Goal: Transaction & Acquisition: Purchase product/service

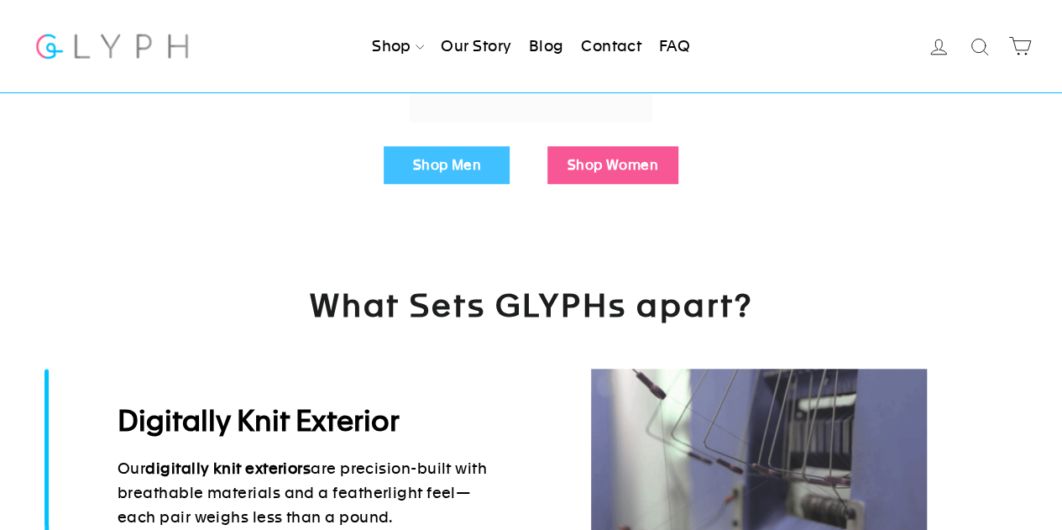
scroll to position [631, 0]
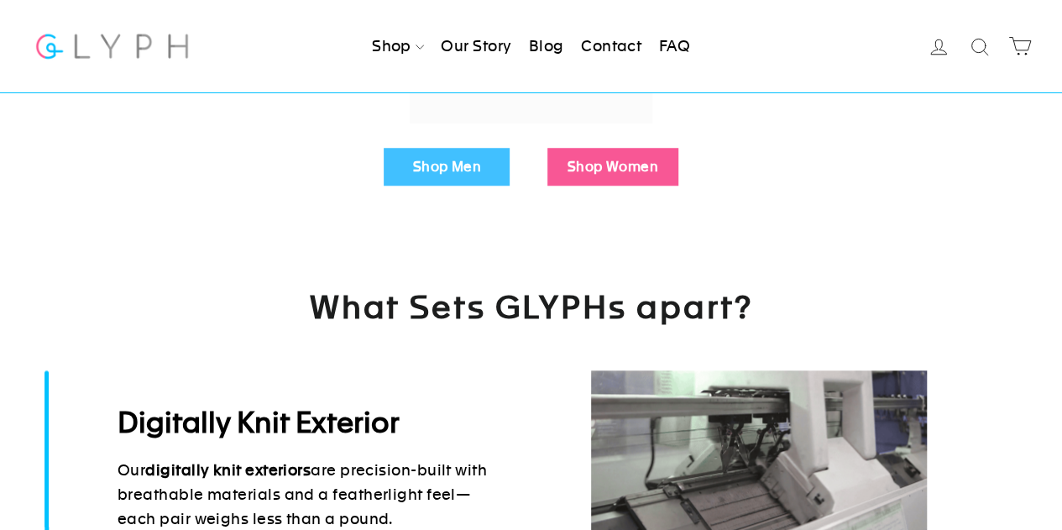
click at [457, 154] on link "Shop Men" at bounding box center [447, 167] width 126 height 39
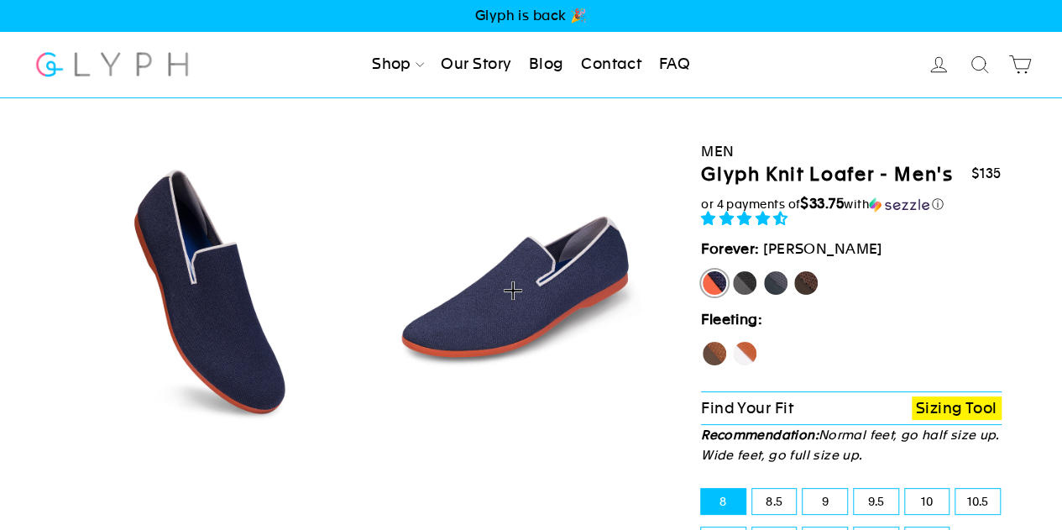
select select "highest-rating"
click at [745, 283] on label "Panther" at bounding box center [744, 282] width 27 height 27
click at [732, 270] on input "Panther" at bounding box center [731, 269] width 1 height 1
radio input "true"
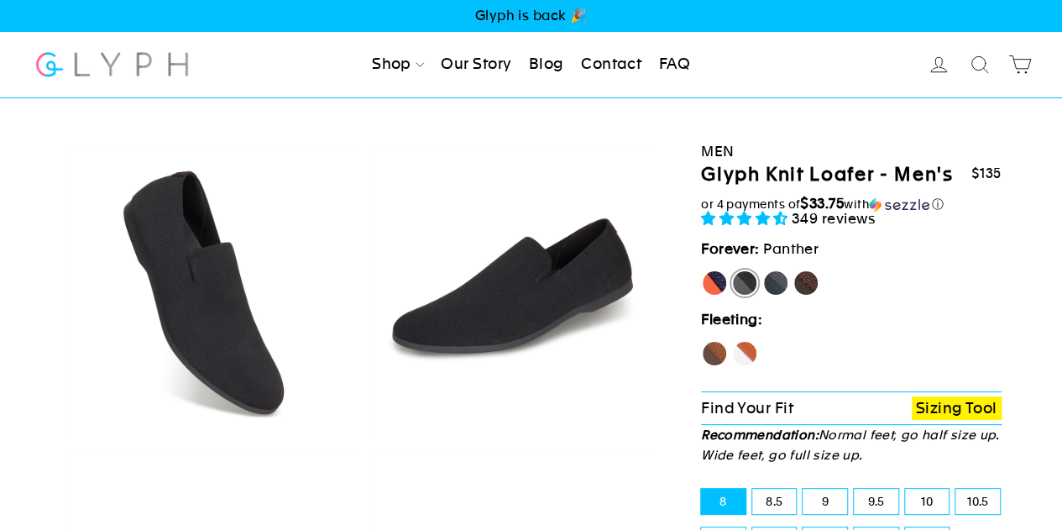
click at [715, 282] on label "[PERSON_NAME]" at bounding box center [714, 282] width 27 height 27
click at [702, 270] on input "[PERSON_NAME]" at bounding box center [701, 269] width 1 height 1
radio input "true"
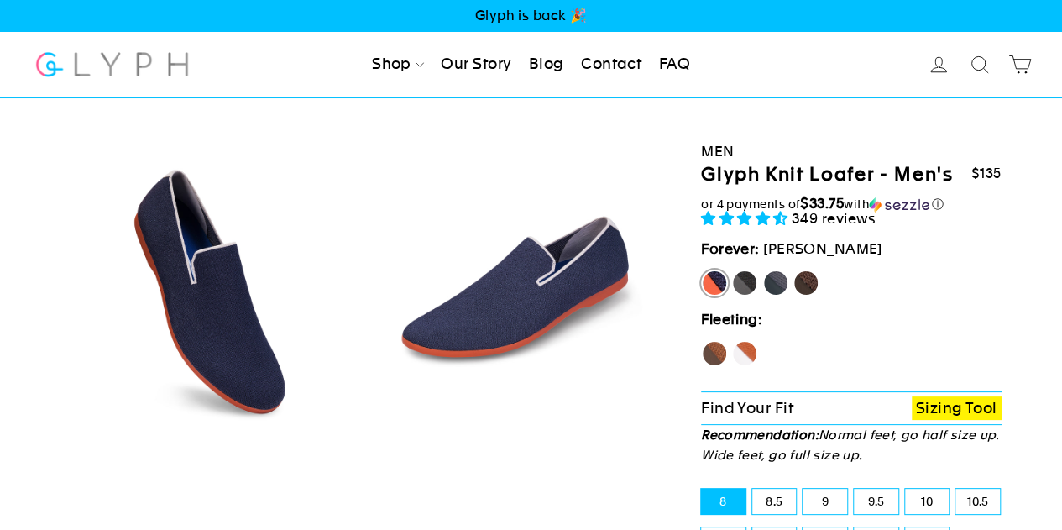
click at [781, 279] on label "Rhino" at bounding box center [775, 282] width 27 height 27
click at [763, 270] on input "Rhino" at bounding box center [762, 269] width 1 height 1
radio input "true"
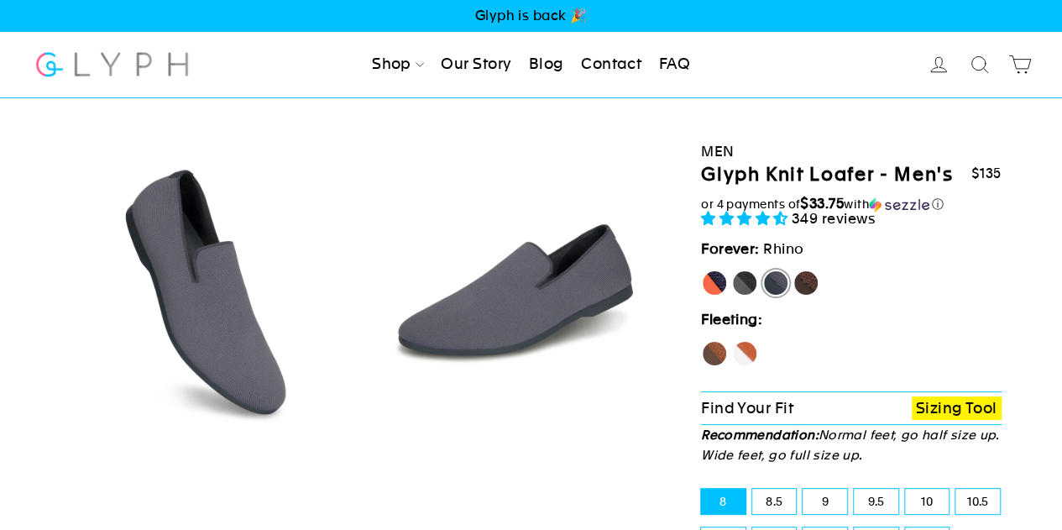
click at [809, 278] on label "Mustang" at bounding box center [805, 282] width 27 height 27
click at [793, 270] on input "Mustang" at bounding box center [792, 269] width 1 height 1
radio input "true"
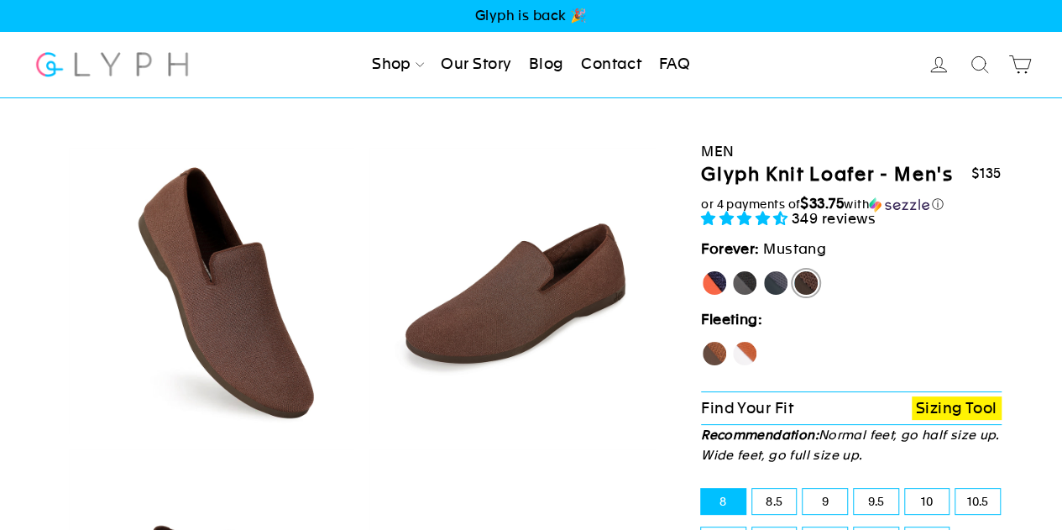
click at [745, 280] on label "Panther" at bounding box center [744, 282] width 27 height 27
click at [732, 270] on input "Panther" at bounding box center [731, 269] width 1 height 1
radio input "true"
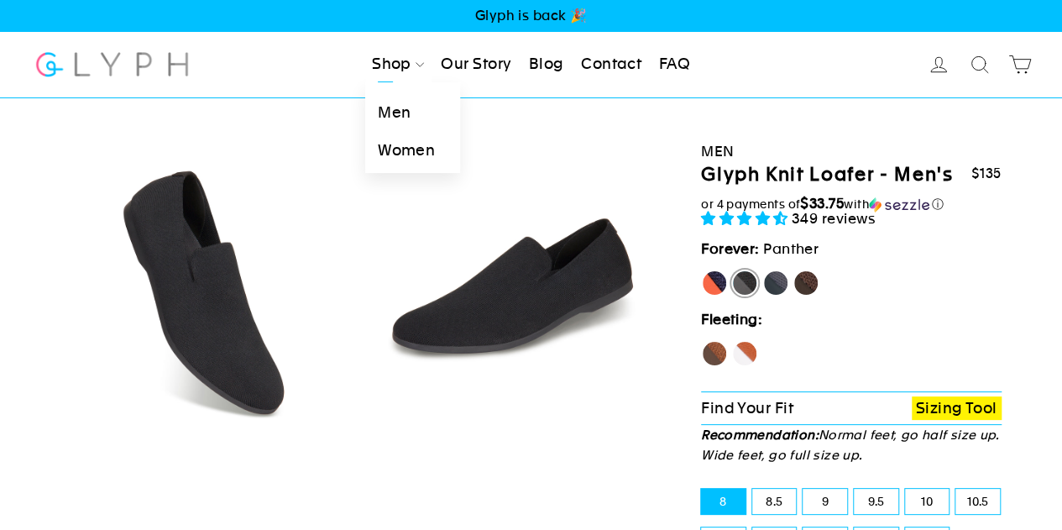
click at [391, 107] on link "Men" at bounding box center [412, 113] width 95 height 38
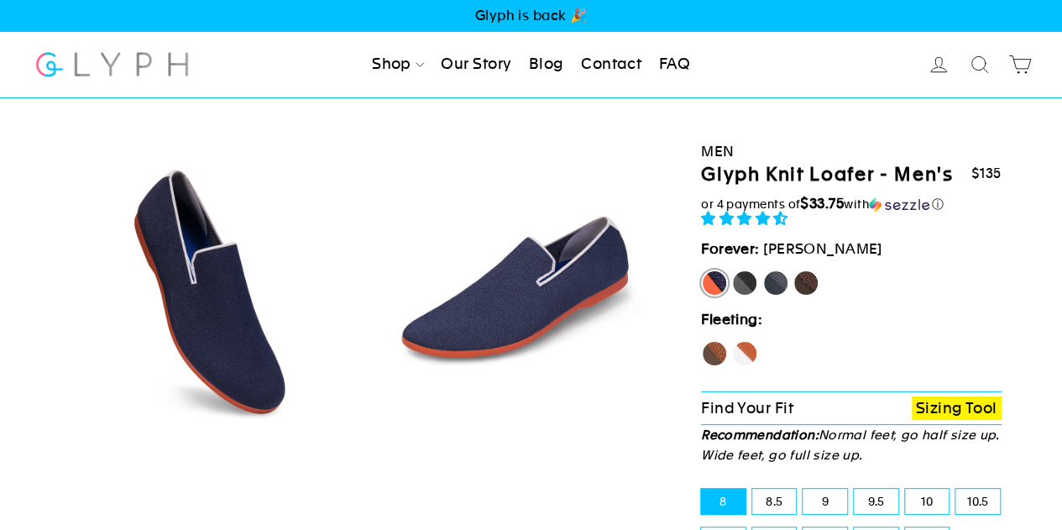
select select "highest-rating"
click at [710, 348] on label "Hawk" at bounding box center [714, 353] width 27 height 27
click at [702, 341] on input "Hawk" at bounding box center [701, 340] width 1 height 1
radio input "true"
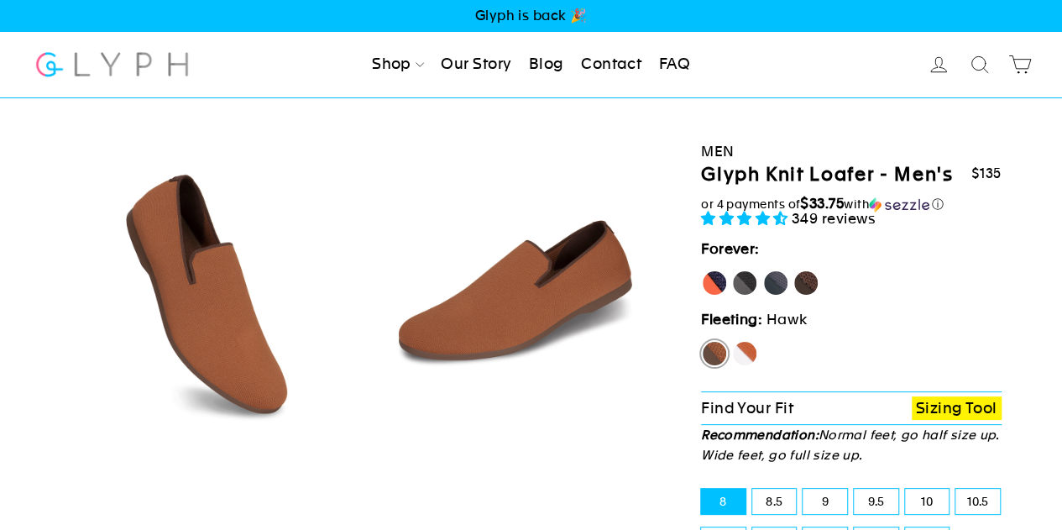
click at [734, 351] on label "Fox" at bounding box center [744, 353] width 27 height 27
click at [732, 341] on input "Fox" at bounding box center [731, 340] width 1 height 1
radio input "true"
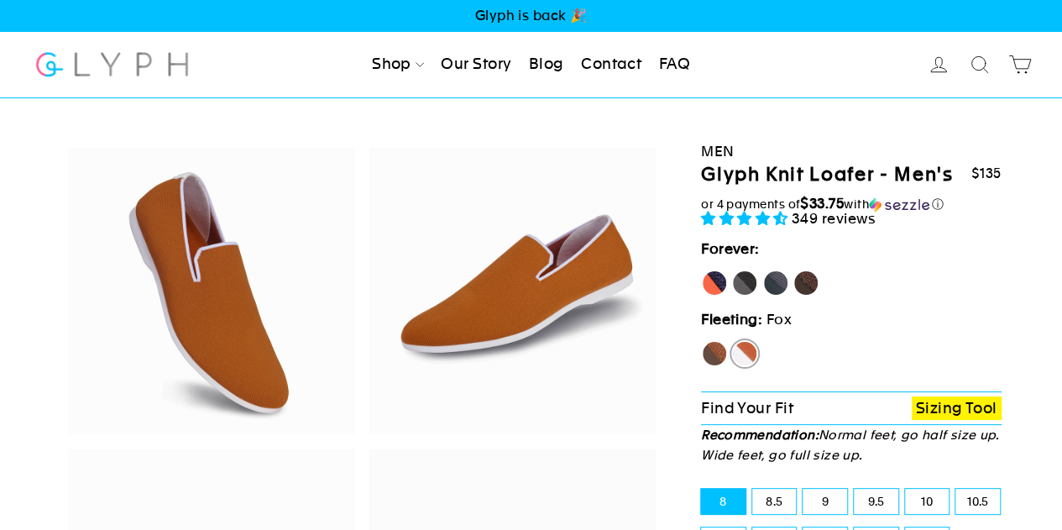
click at [713, 275] on label "[PERSON_NAME]" at bounding box center [714, 282] width 27 height 27
click at [702, 270] on input "[PERSON_NAME]" at bounding box center [701, 269] width 1 height 1
radio input "true"
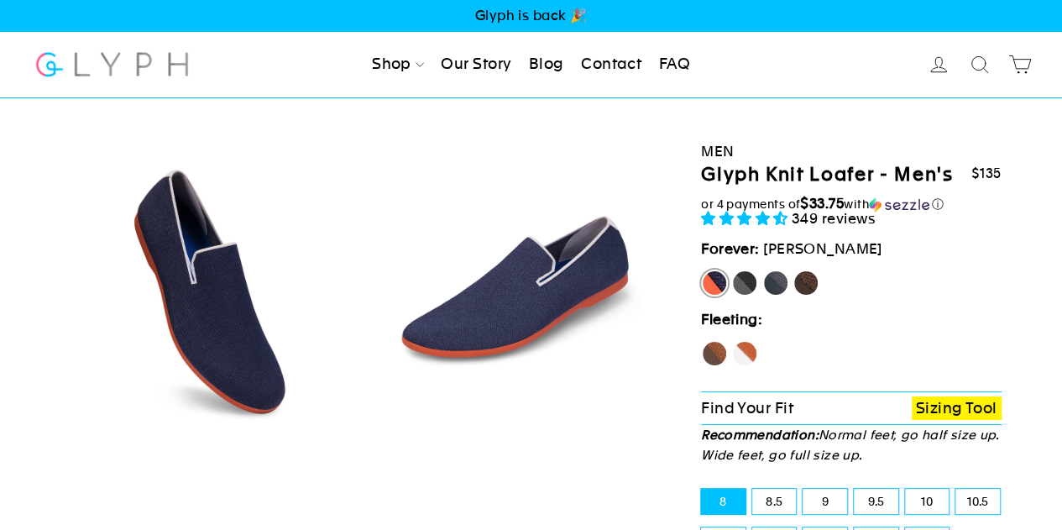
click at [745, 280] on label "Panther" at bounding box center [744, 282] width 27 height 27
click at [732, 270] on input "Panther" at bounding box center [731, 269] width 1 height 1
radio input "true"
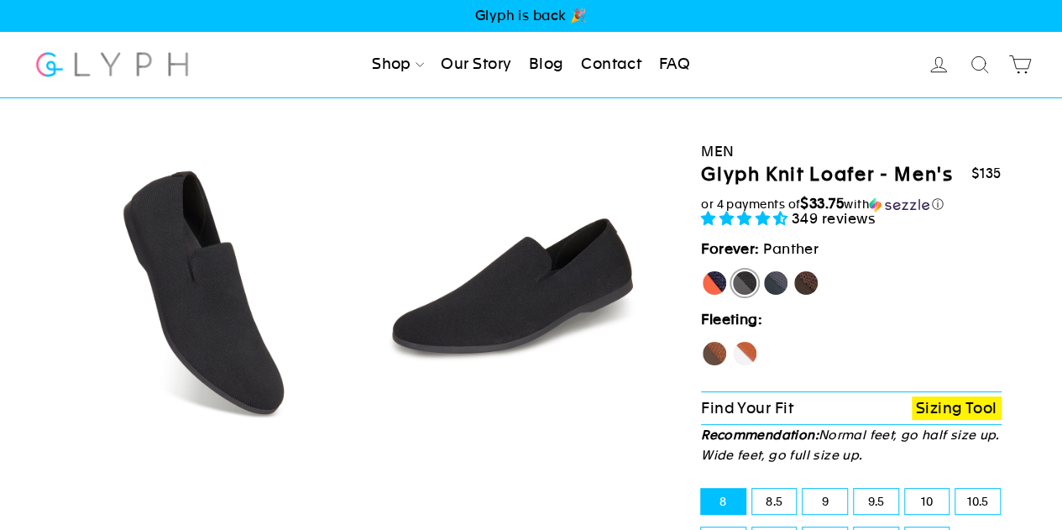
click at [772, 283] on label "Rhino" at bounding box center [775, 282] width 27 height 27
click at [763, 270] on input "Rhino" at bounding box center [762, 269] width 1 height 1
radio input "true"
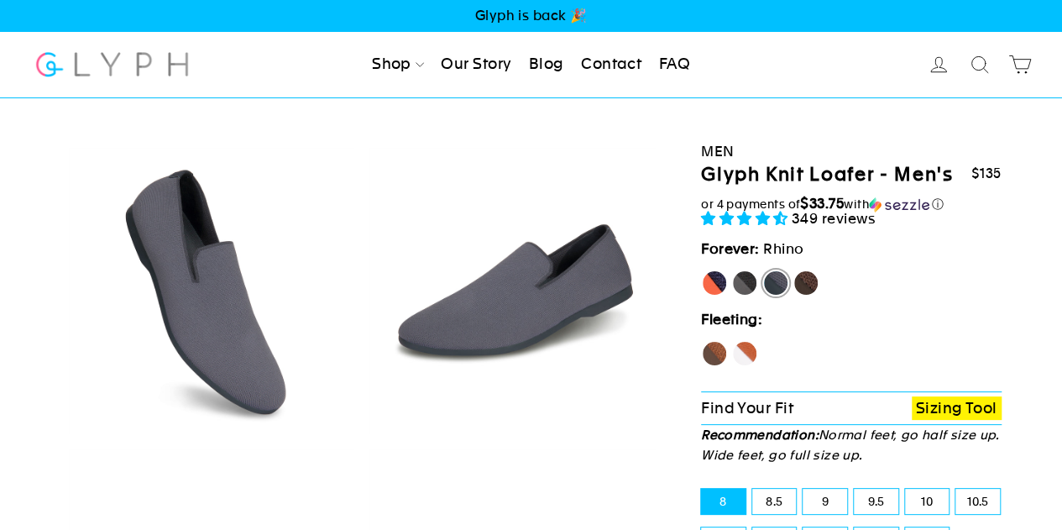
click at [717, 290] on label "[PERSON_NAME]" at bounding box center [714, 282] width 27 height 27
click at [702, 270] on input "[PERSON_NAME]" at bounding box center [701, 269] width 1 height 1
radio input "true"
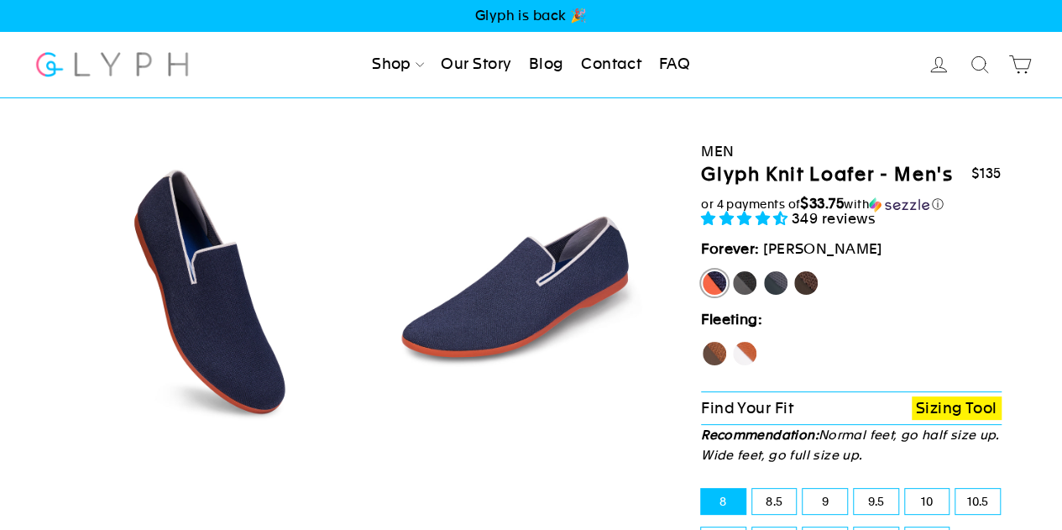
click at [740, 276] on label "Panther" at bounding box center [744, 282] width 27 height 27
click at [732, 270] on input "Panther" at bounding box center [731, 269] width 1 height 1
radio input "true"
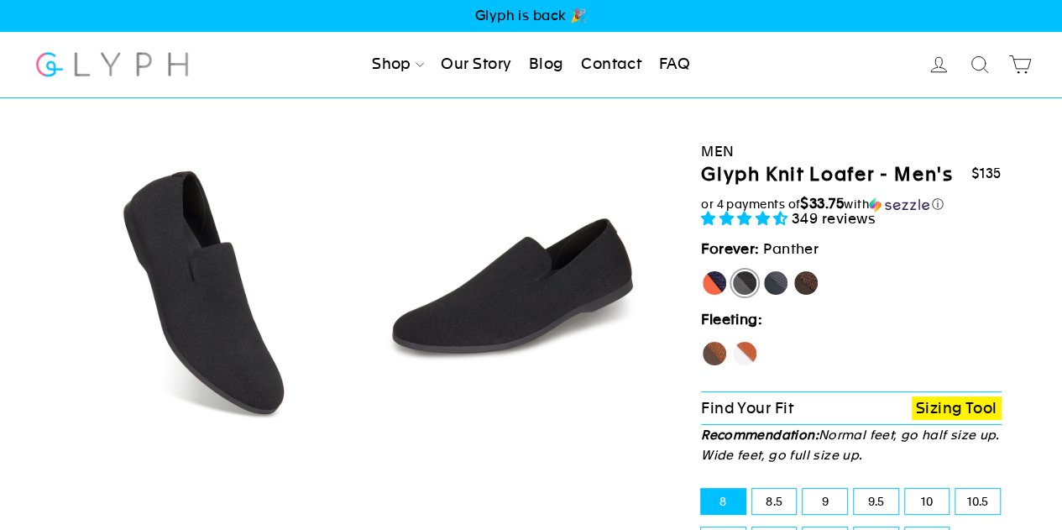
click at [776, 286] on label "Rhino" at bounding box center [775, 282] width 27 height 27
click at [763, 270] on input "Rhino" at bounding box center [762, 269] width 1 height 1
radio input "true"
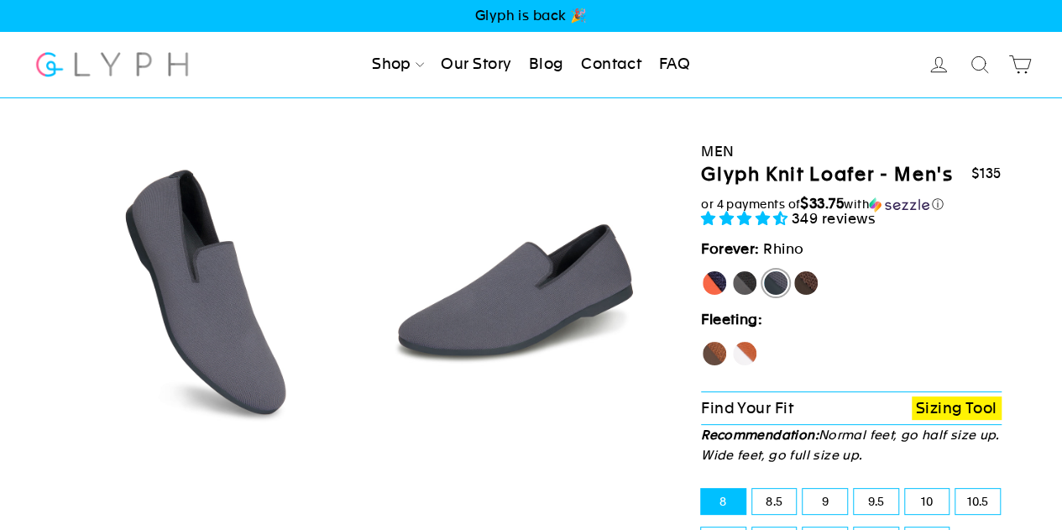
click at [804, 273] on label "Mustang" at bounding box center [805, 282] width 27 height 27
click at [793, 270] on input "Mustang" at bounding box center [792, 269] width 1 height 1
radio input "true"
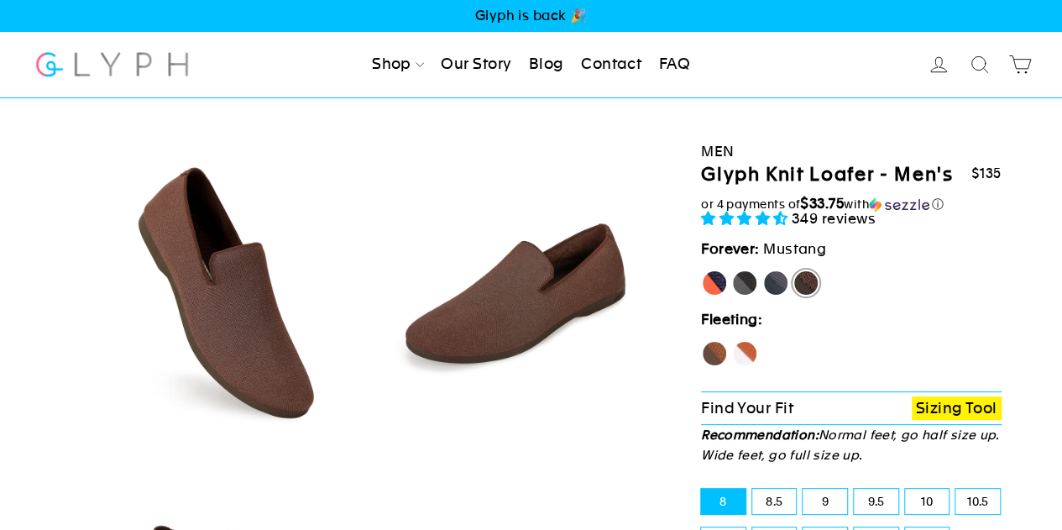
click at [711, 279] on label "[PERSON_NAME]" at bounding box center [714, 282] width 27 height 27
click at [702, 270] on input "[PERSON_NAME]" at bounding box center [701, 269] width 1 height 1
radio input "true"
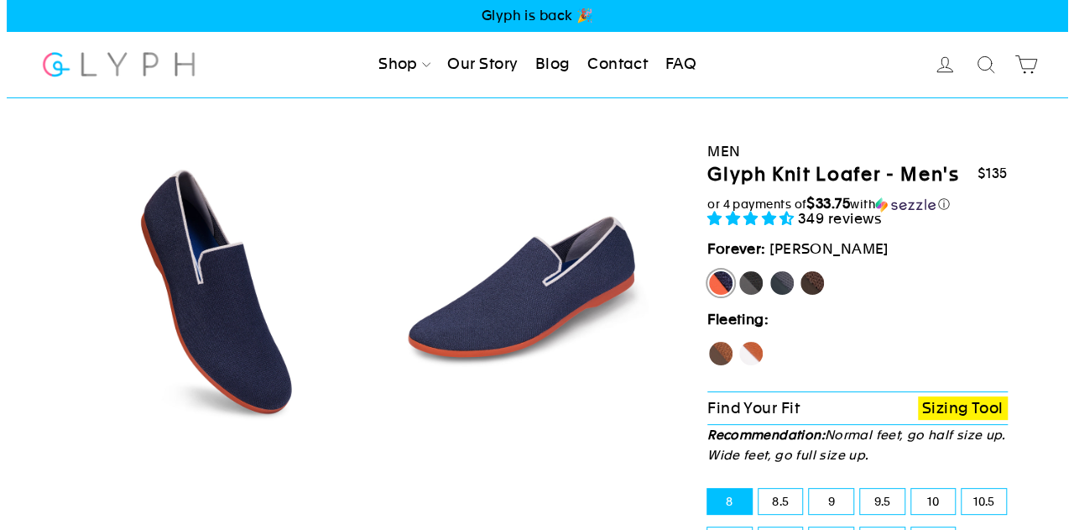
scroll to position [142, 0]
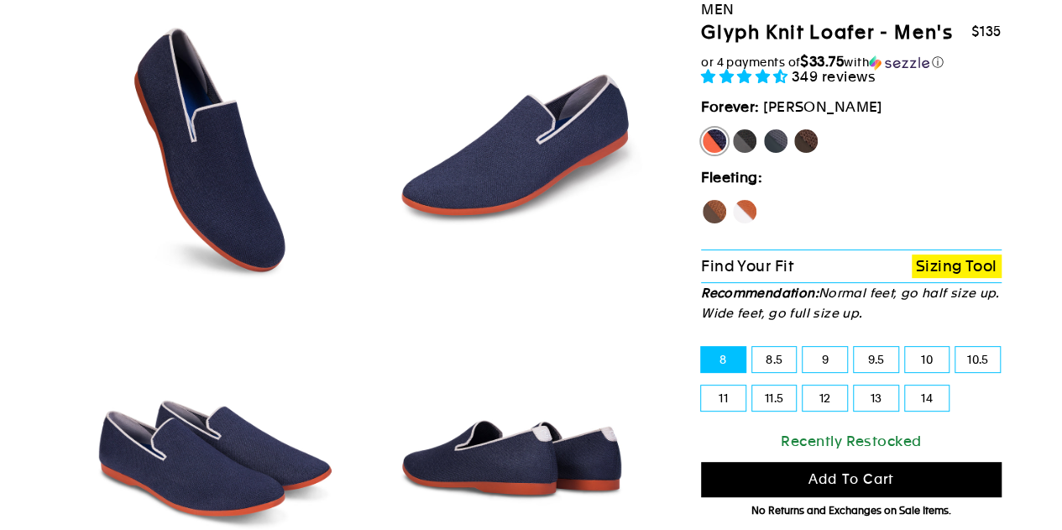
click at [821, 397] on label "12" at bounding box center [824, 397] width 44 height 25
click at [803, 386] on input "12" at bounding box center [802, 385] width 1 height 1
radio input "true"
click at [797, 483] on button "Add to cart" at bounding box center [851, 480] width 300 height 36
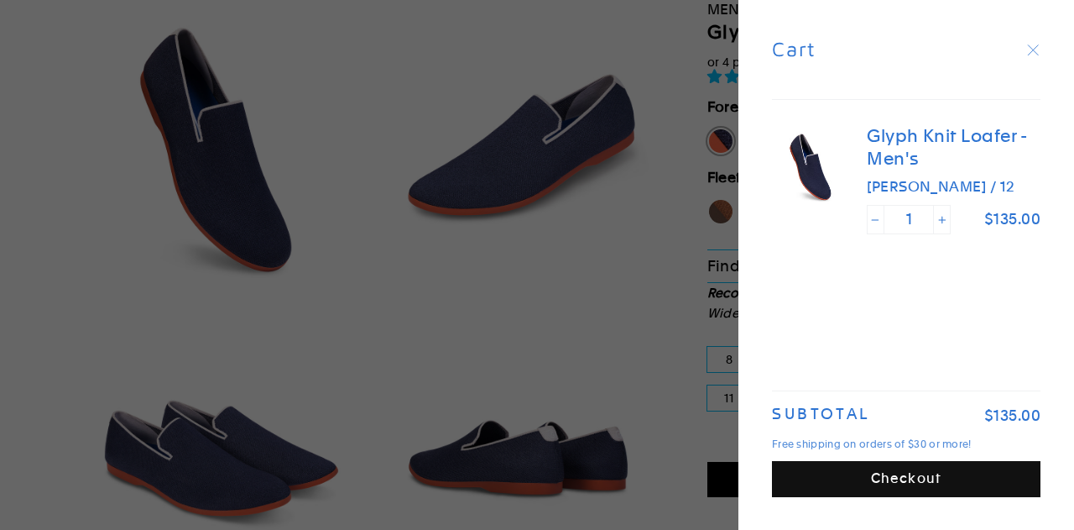
click at [836, 475] on button "Checkout" at bounding box center [906, 479] width 269 height 36
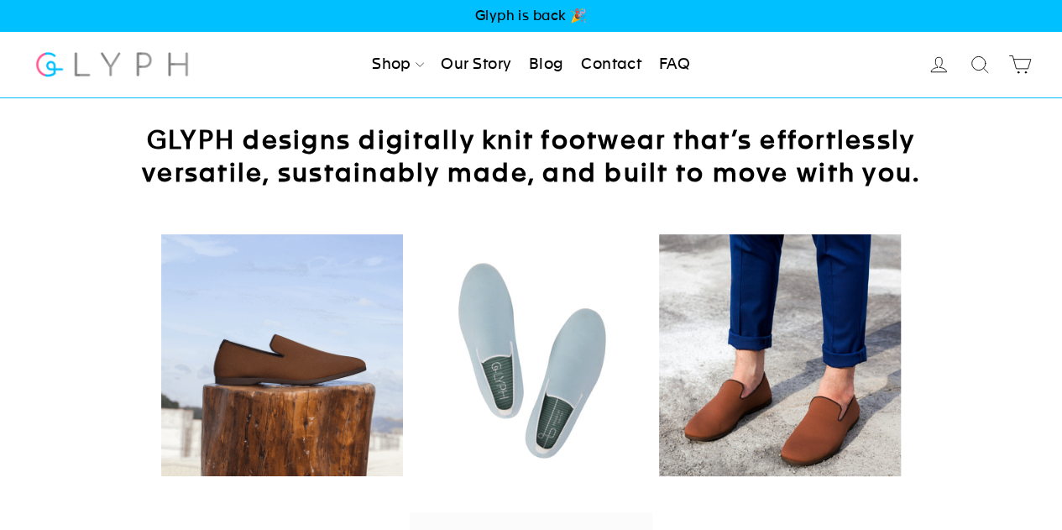
click at [121, 147] on div "GLYPH designs digitally knit footwear that’s effortlessly versatile, sustainabl…" at bounding box center [531, 155] width 995 height 65
